Goal: Task Accomplishment & Management: Complete application form

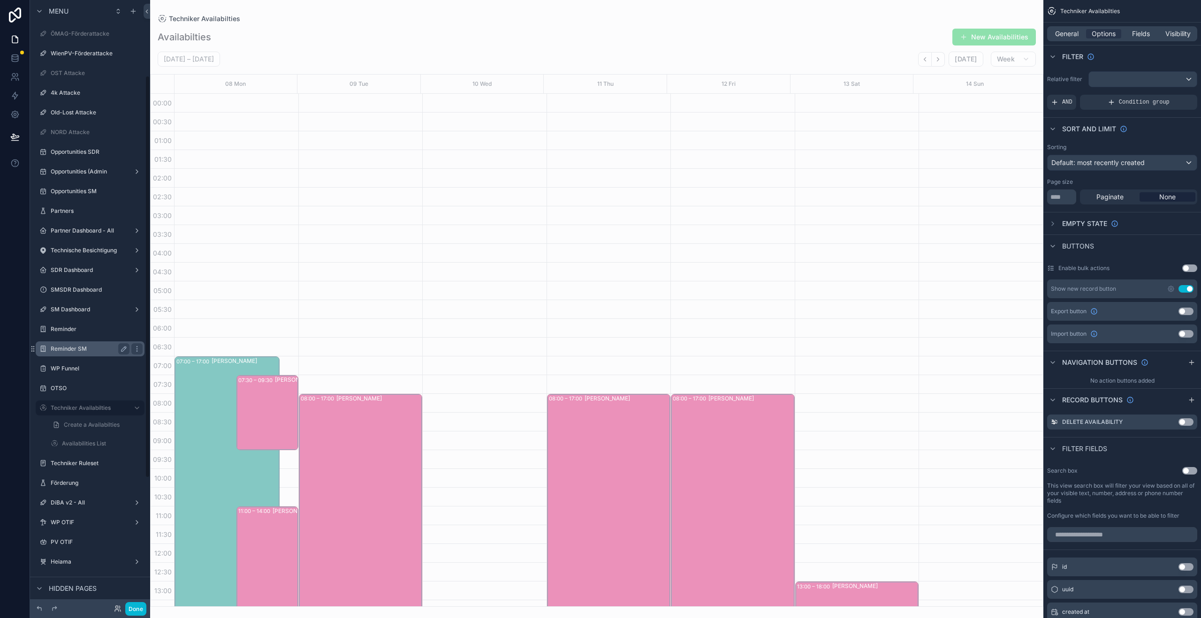
scroll to position [114, 0]
click at [71, 487] on label "PV OTSO" at bounding box center [97, 488] width 92 height 8
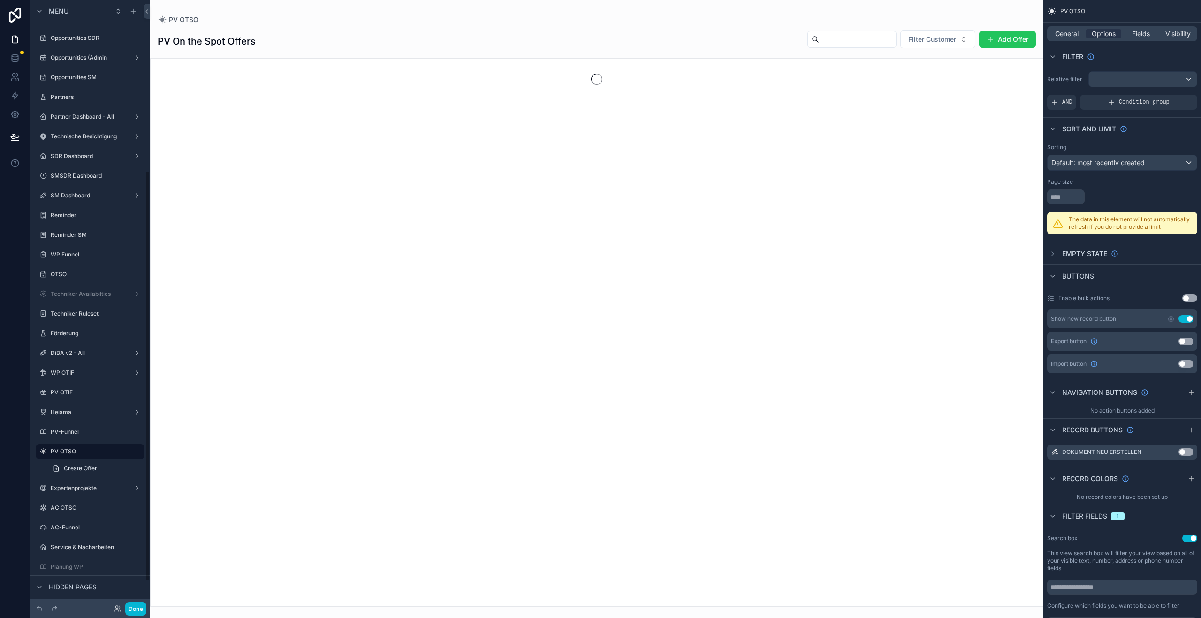
scroll to position [252, 0]
drag, startPoint x: 985, startPoint y: 38, endPoint x: 977, endPoint y: 35, distance: 9.1
click at [977, 35] on div "scrollable content" at bounding box center [596, 309] width 893 height 618
click at [999, 40] on button "Add Offer" at bounding box center [1007, 39] width 57 height 17
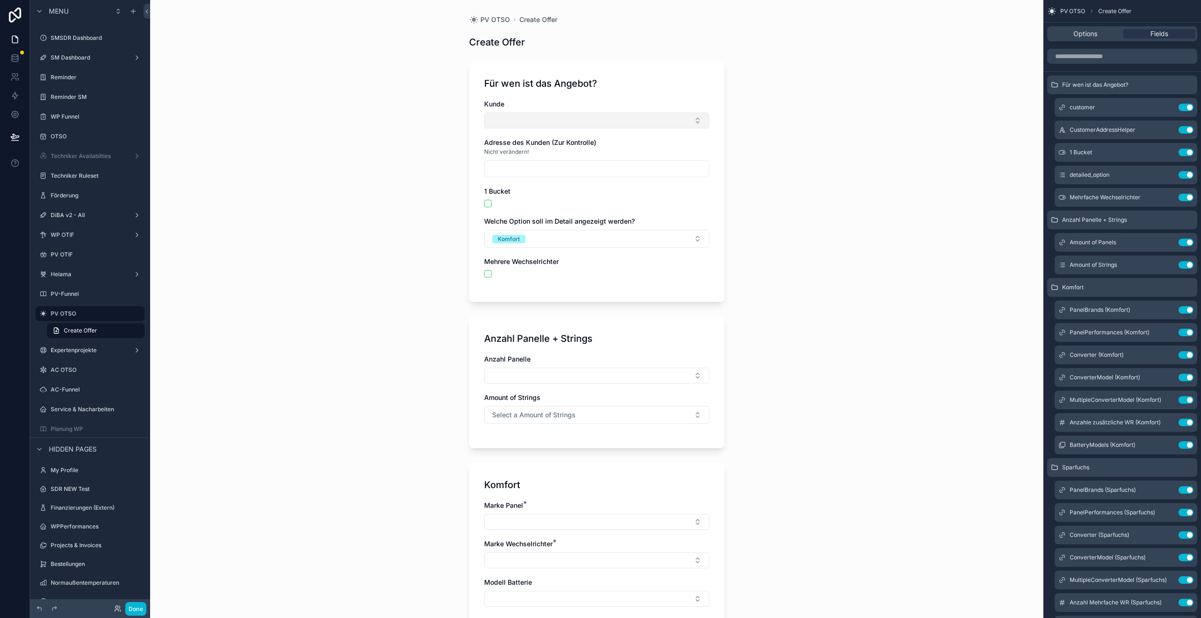
click at [550, 117] on button "Select Button" at bounding box center [596, 121] width 225 height 16
type input "****"
drag, startPoint x: 388, startPoint y: 69, endPoint x: 386, endPoint y: 60, distance: 10.2
click at [386, 62] on div "PV OTSO Create Offer Create Offer Für wen ist das Angebot? [PERSON_NAME] Adress…" at bounding box center [596, 309] width 893 height 618
